Goal: Transaction & Acquisition: Purchase product/service

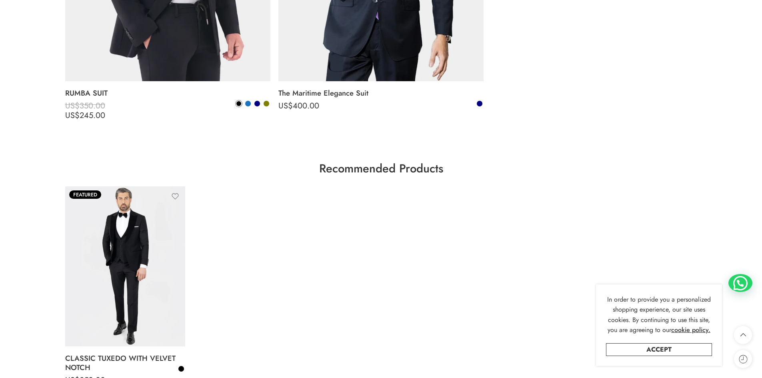
scroll to position [2961, 0]
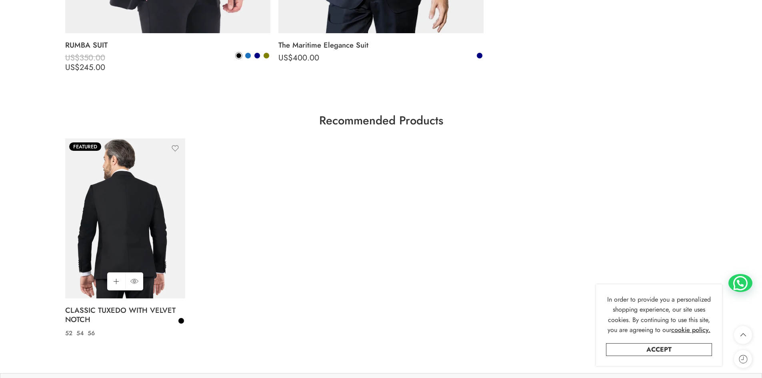
click at [130, 237] on img at bounding box center [125, 218] width 120 height 160
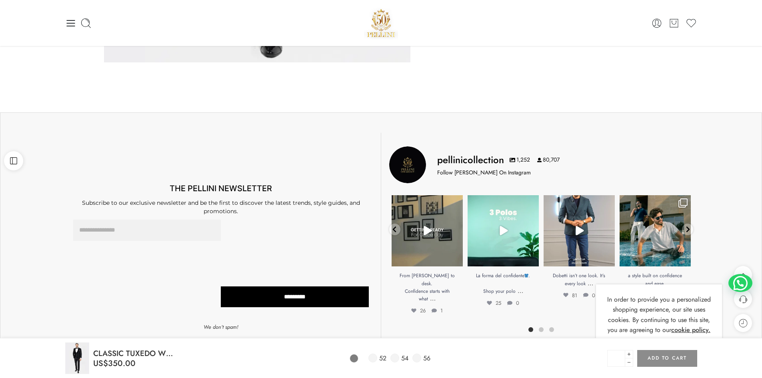
scroll to position [92, 0]
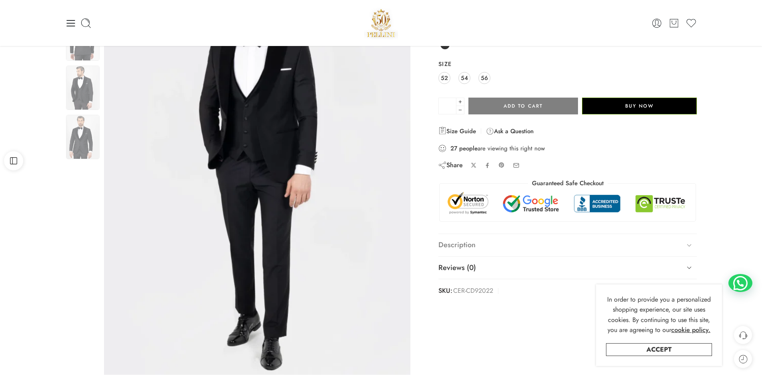
drag, startPoint x: 690, startPoint y: 240, endPoint x: 686, endPoint y: 240, distance: 4.4
click at [690, 240] on icon at bounding box center [689, 245] width 11 height 11
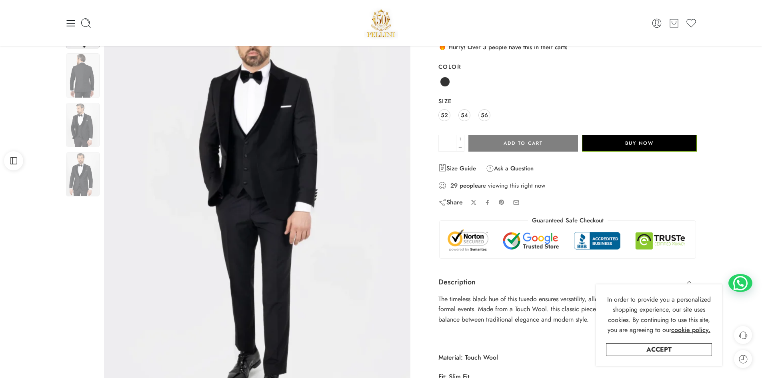
scroll to position [12, 0]
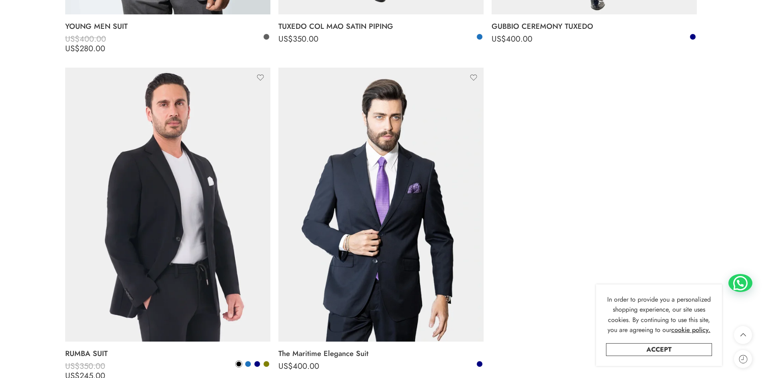
scroll to position [2693, 0]
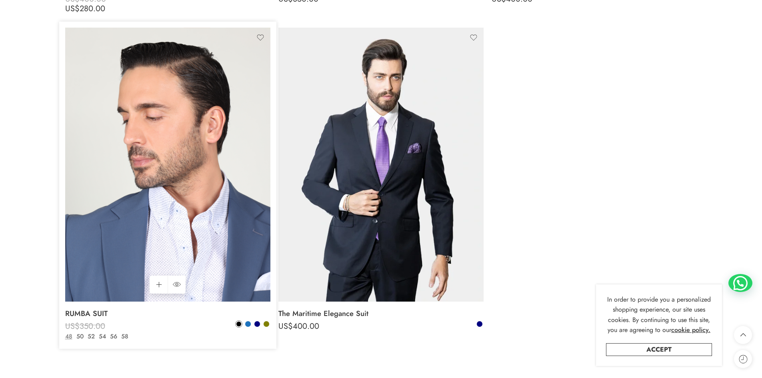
click at [197, 179] on img at bounding box center [167, 165] width 205 height 274
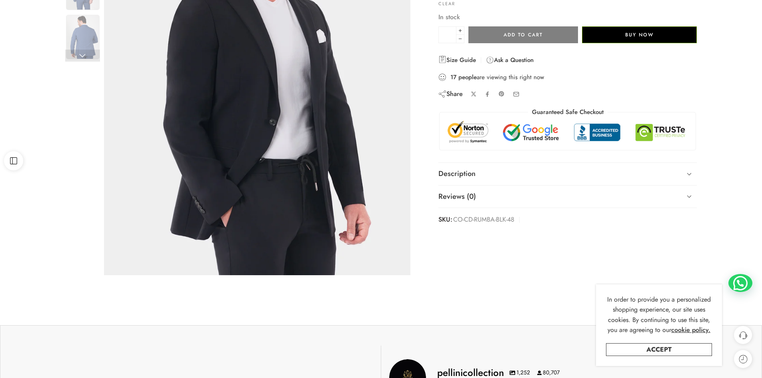
scroll to position [200, 0]
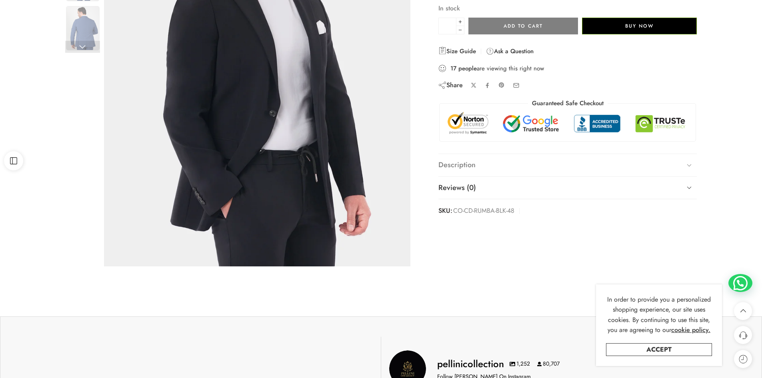
click at [659, 158] on link "Description" at bounding box center [568, 165] width 259 height 22
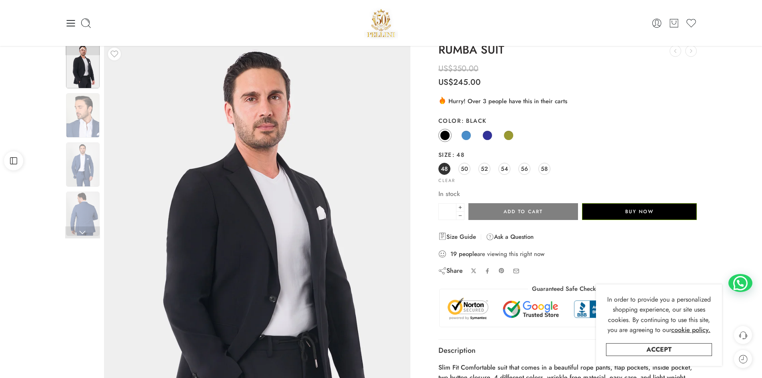
scroll to position [0, 0]
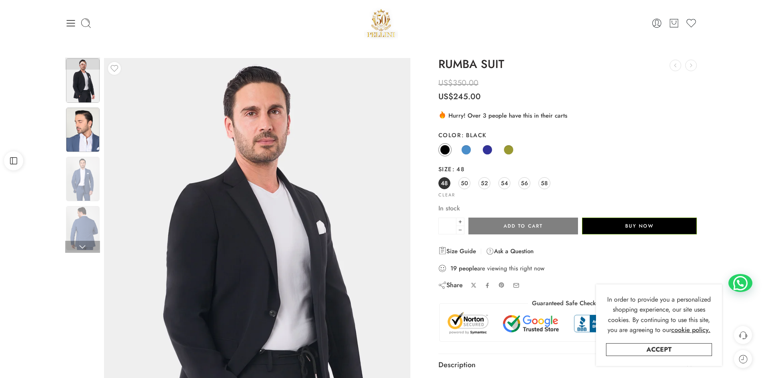
click at [77, 129] on img at bounding box center [83, 130] width 34 height 44
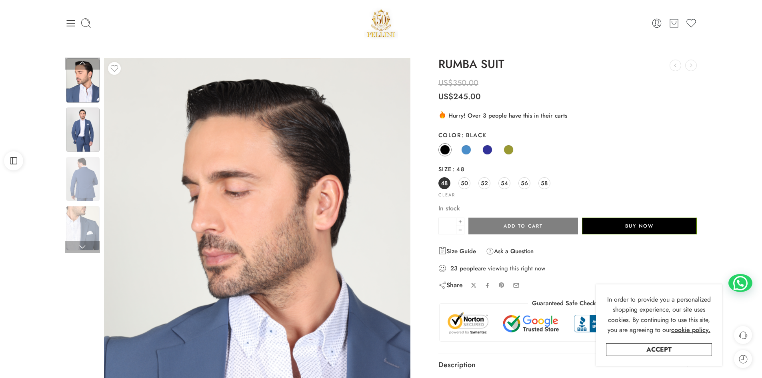
click at [81, 137] on img at bounding box center [83, 130] width 34 height 44
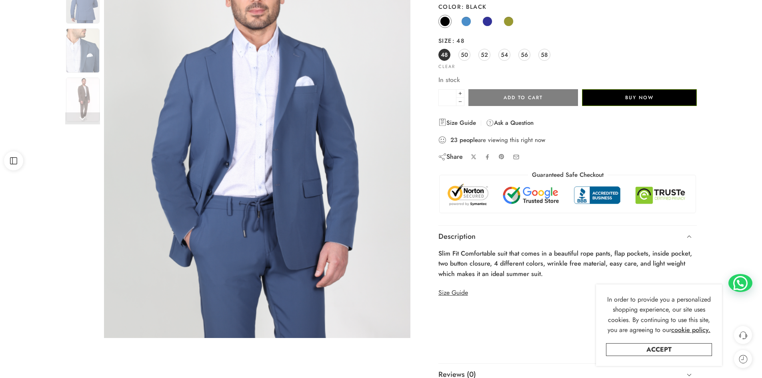
scroll to position [80, 0]
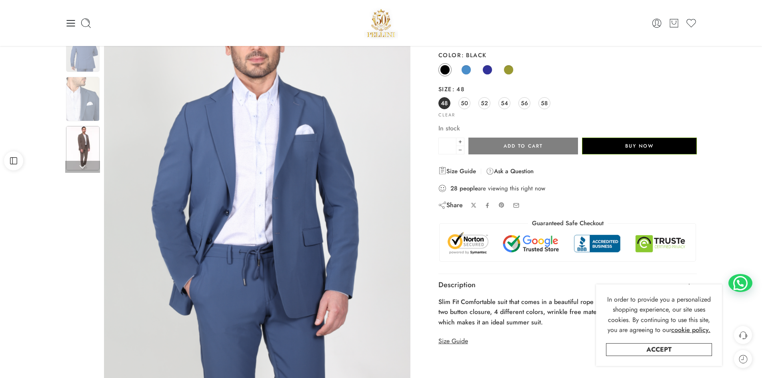
click at [88, 130] on img at bounding box center [83, 148] width 34 height 44
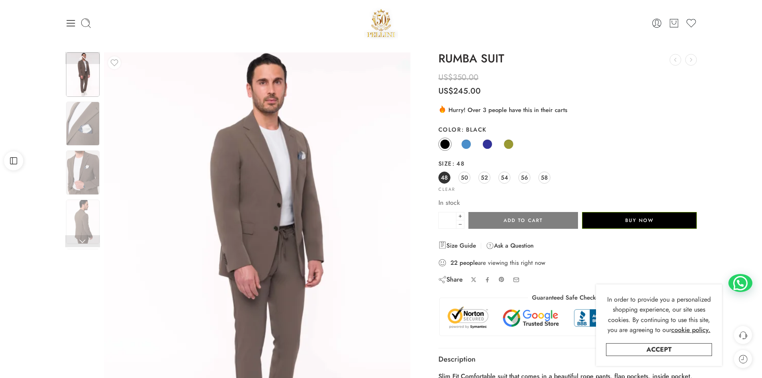
scroll to position [0, 0]
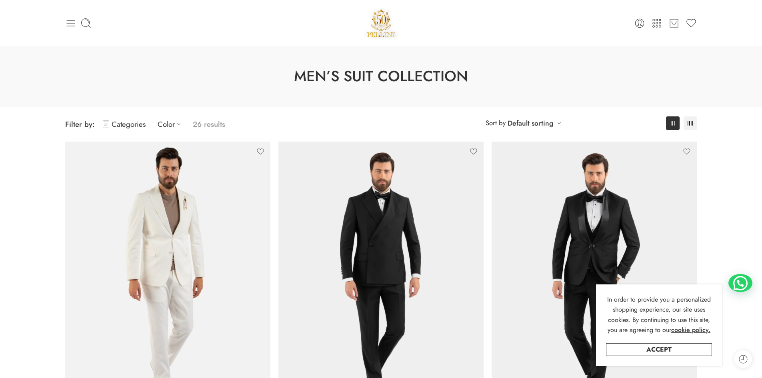
click at [72, 23] on icon at bounding box center [70, 23] width 8 height 6
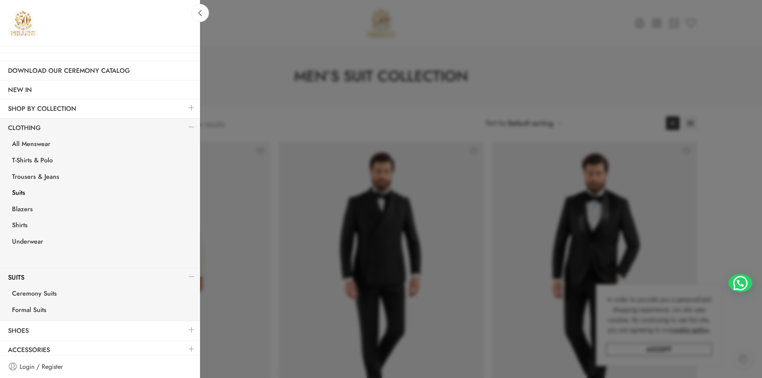
scroll to position [16, 0]
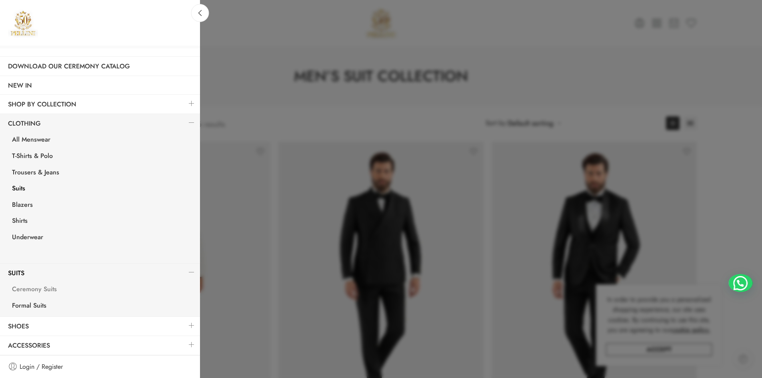
click at [38, 288] on link "Ceremony Suits" at bounding box center [102, 290] width 196 height 16
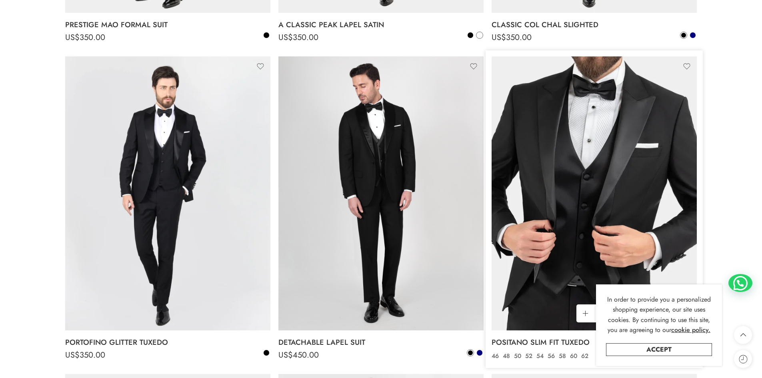
scroll to position [800, 0]
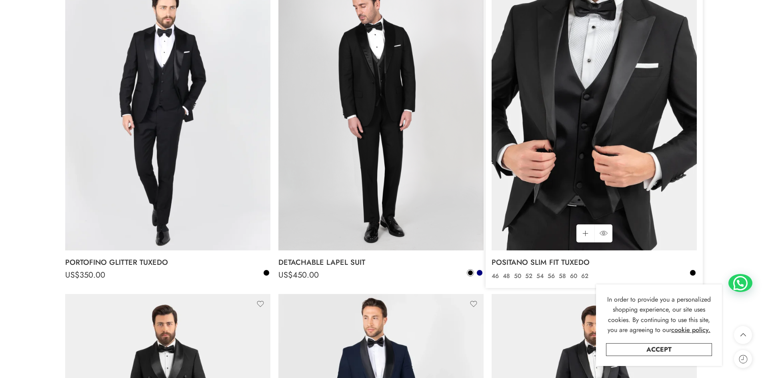
click at [598, 189] on img at bounding box center [594, 113] width 205 height 274
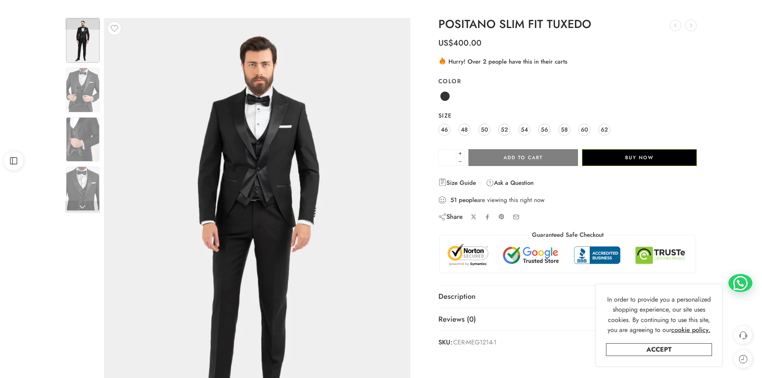
scroll to position [80, 0]
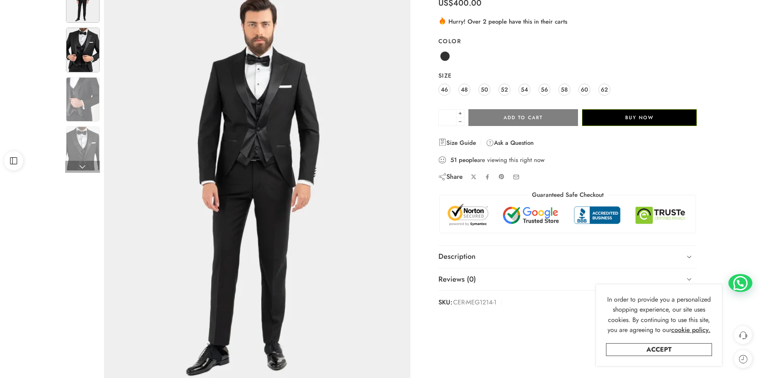
click at [81, 36] on img at bounding box center [83, 50] width 34 height 44
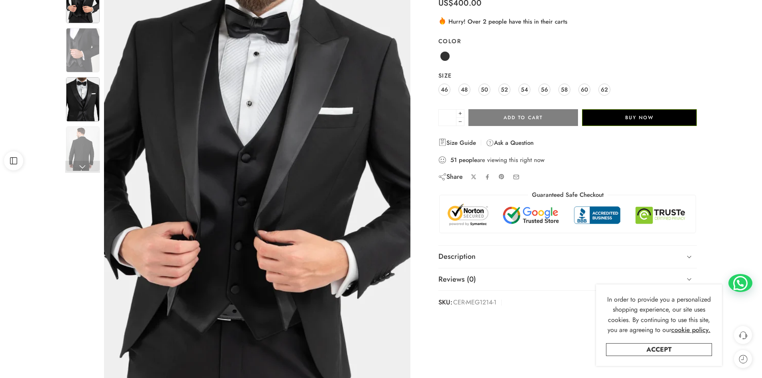
click at [84, 106] on img at bounding box center [83, 99] width 34 height 44
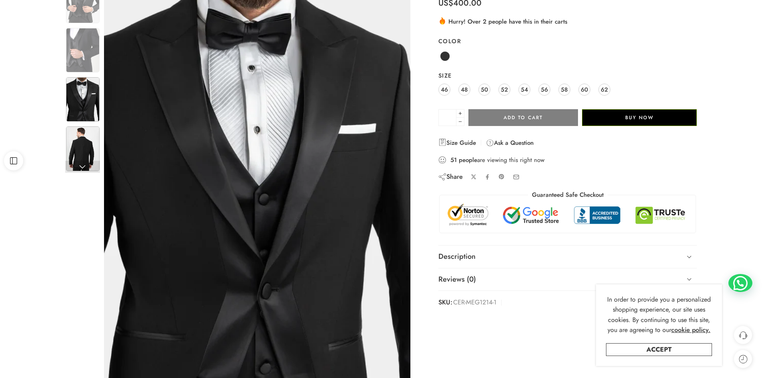
click at [83, 152] on img at bounding box center [83, 148] width 34 height 44
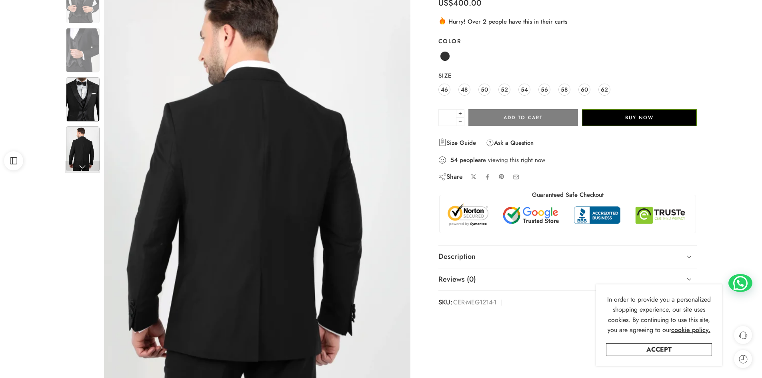
click at [91, 109] on img at bounding box center [83, 99] width 34 height 44
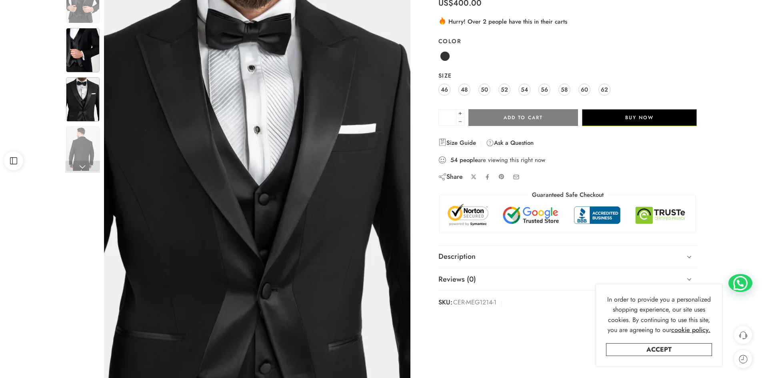
click at [90, 73] on div at bounding box center [82, 50] width 35 height 46
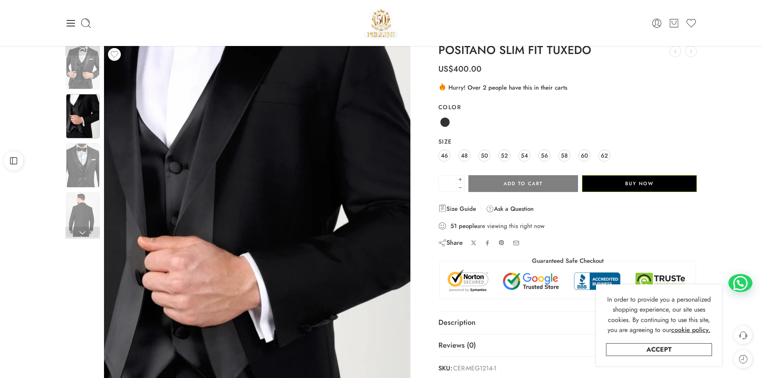
scroll to position [0, 0]
